Goal: Browse casually

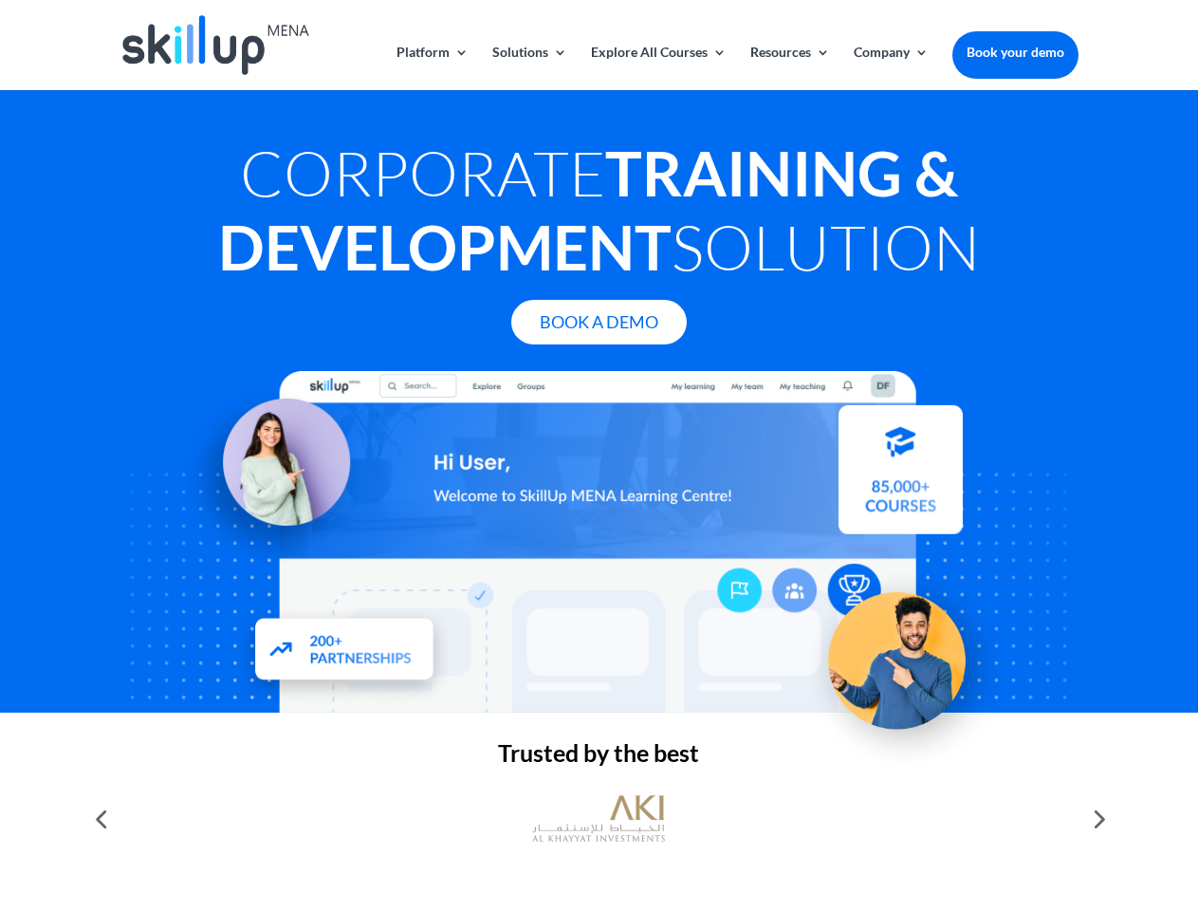
click at [599, 455] on div at bounding box center [599, 542] width 958 height 342
click at [529, 67] on link "Solutions" at bounding box center [529, 68] width 75 height 45
click at [658, 67] on link "Explore All Courses" at bounding box center [659, 68] width 136 height 45
click at [789, 67] on link "Resources" at bounding box center [791, 68] width 80 height 45
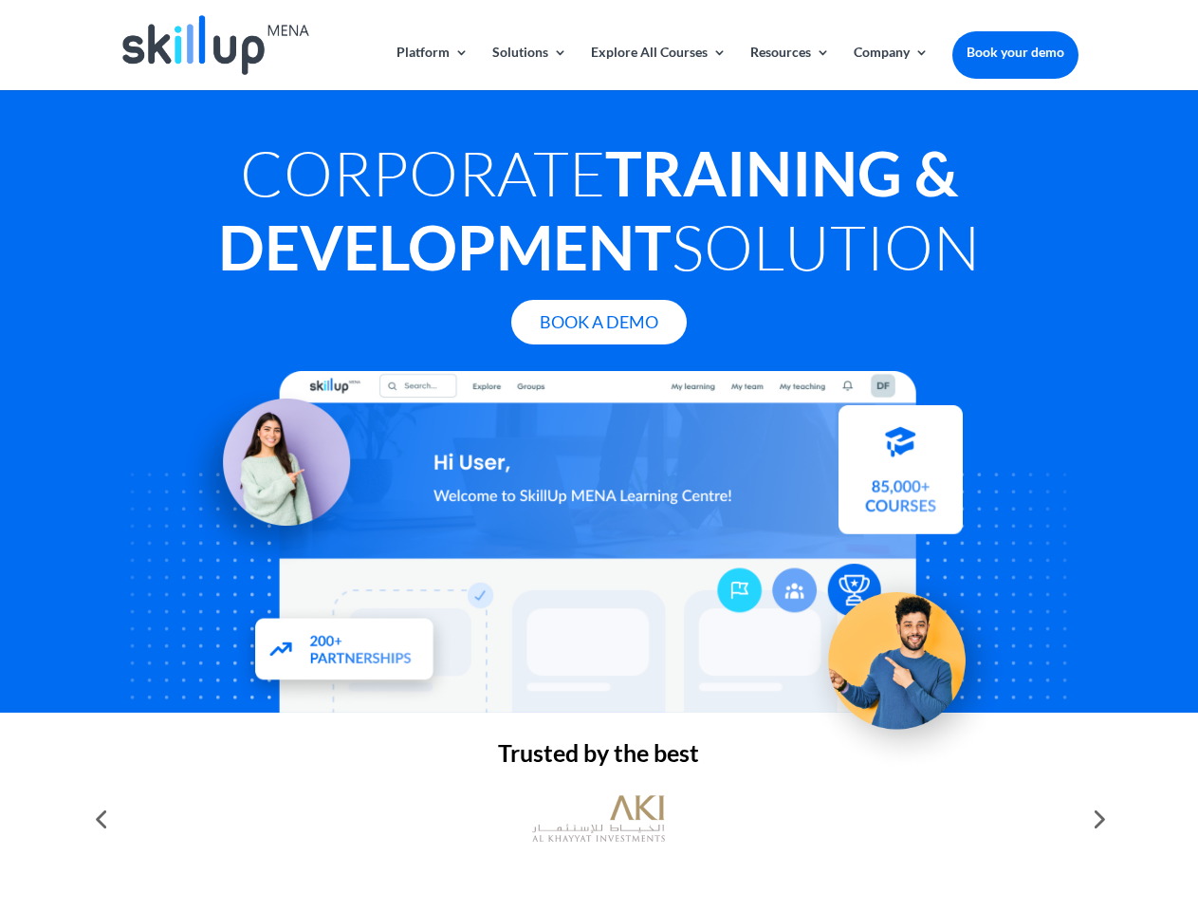
click at [891, 67] on link "Company" at bounding box center [891, 68] width 75 height 45
click at [599, 819] on img at bounding box center [598, 819] width 133 height 66
